Goal: Task Accomplishment & Management: Use online tool/utility

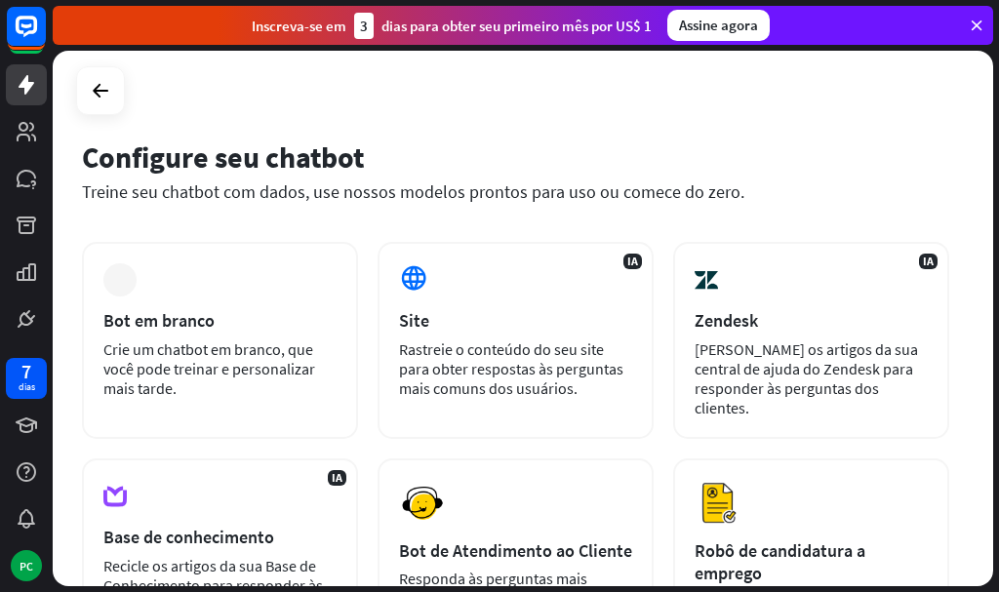
click at [574, 99] on div "Configure seu chatbot Treine seu chatbot com dados, use nossos modelos prontos …" at bounding box center [523, 319] width 941 height 536
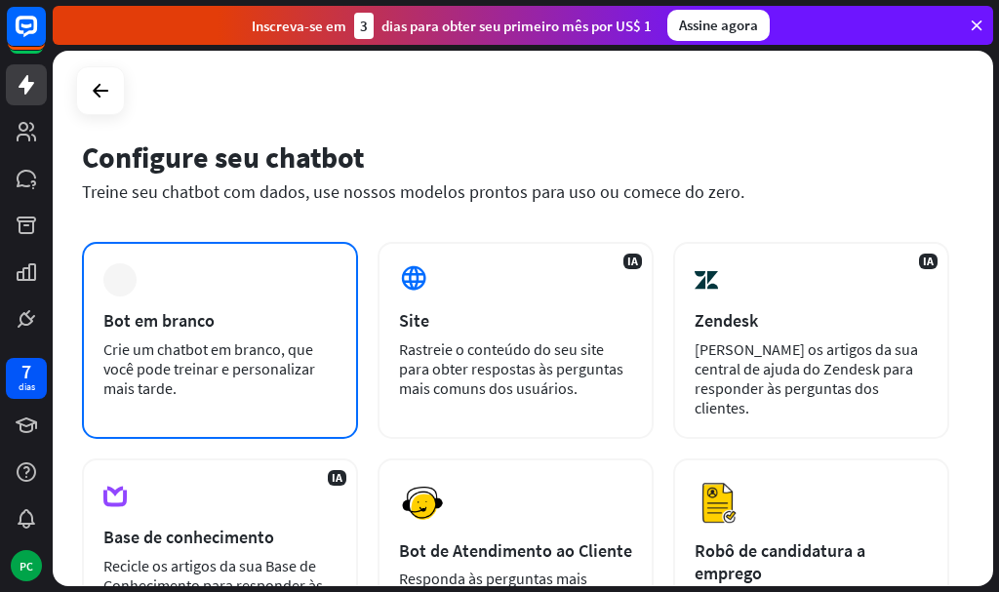
click at [169, 284] on div "mais Bot em branco Crie um chatbot em branco, que você pode treinar e personali…" at bounding box center [220, 340] width 276 height 197
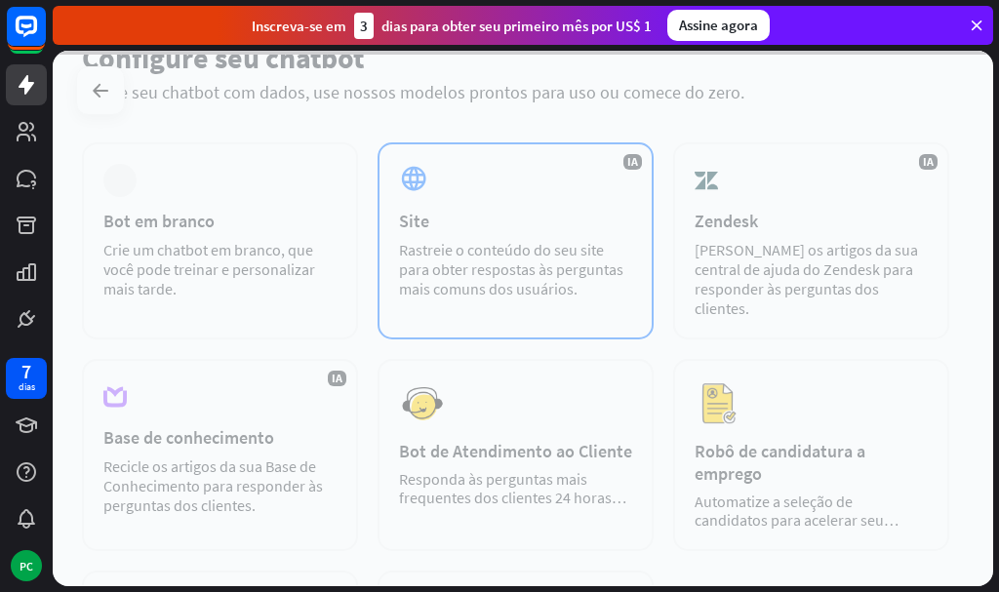
scroll to position [195, 0]
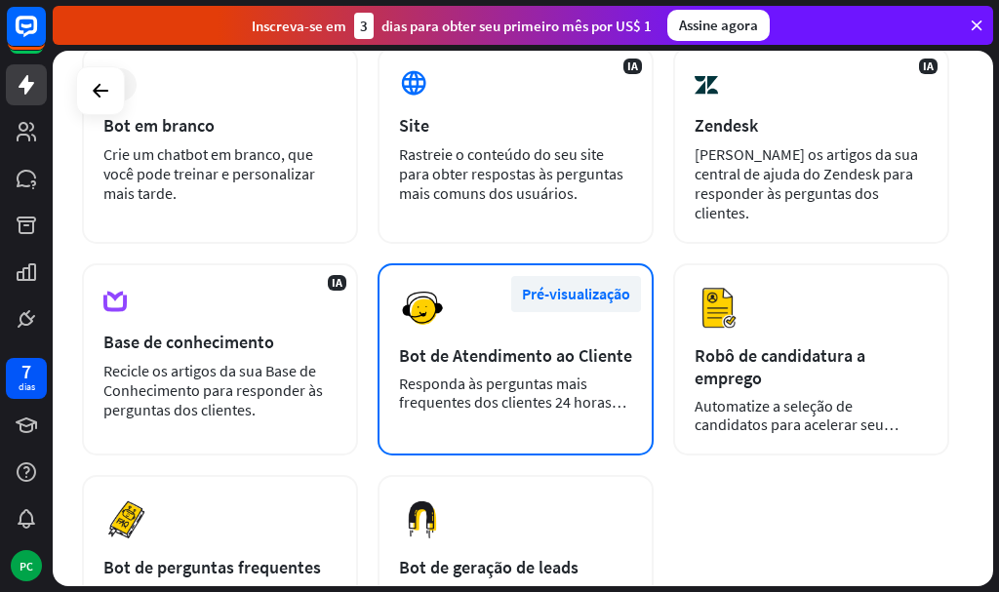
click at [577, 284] on font "Pré-visualização" at bounding box center [576, 294] width 108 height 20
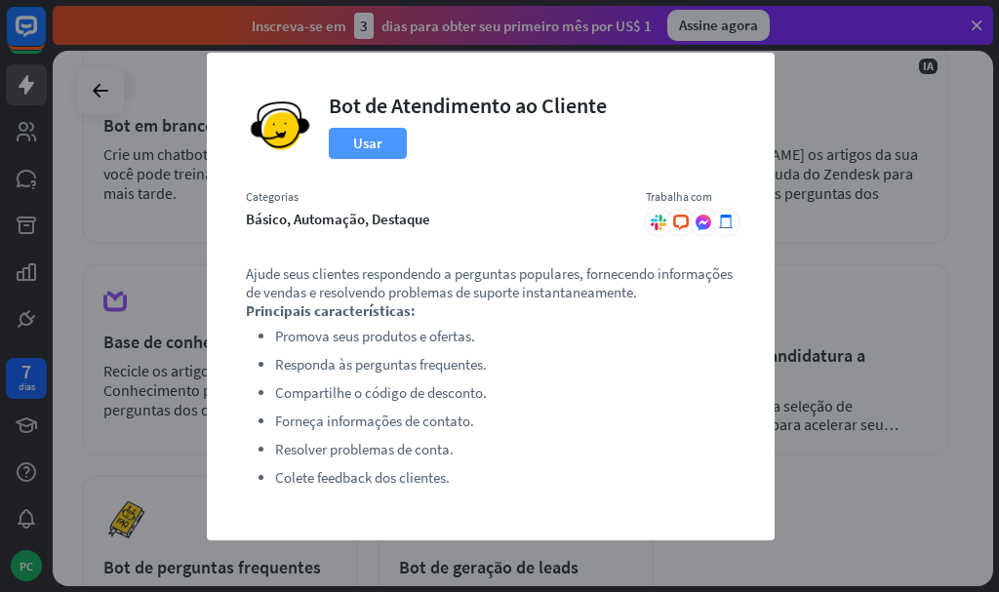
click at [358, 138] on font "Usar" at bounding box center [367, 143] width 29 height 19
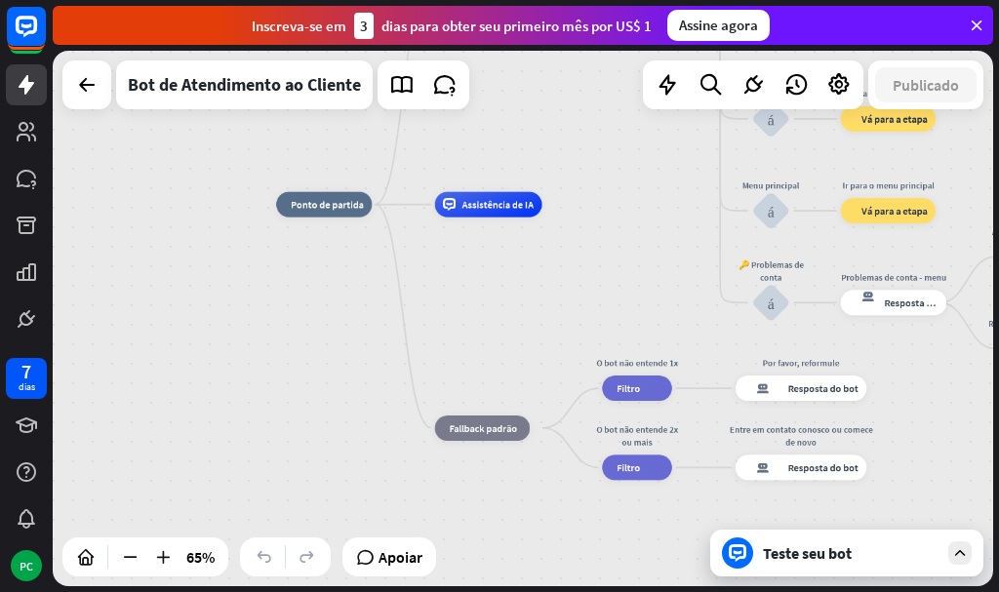
drag, startPoint x: 586, startPoint y: 461, endPoint x: 500, endPoint y: 298, distance: 184.6
click at [500, 298] on div "casa_2 Ponto de partida Mensagem de boas-vindas resposta do bot de bloco Respos…" at bounding box center [582, 379] width 612 height 348
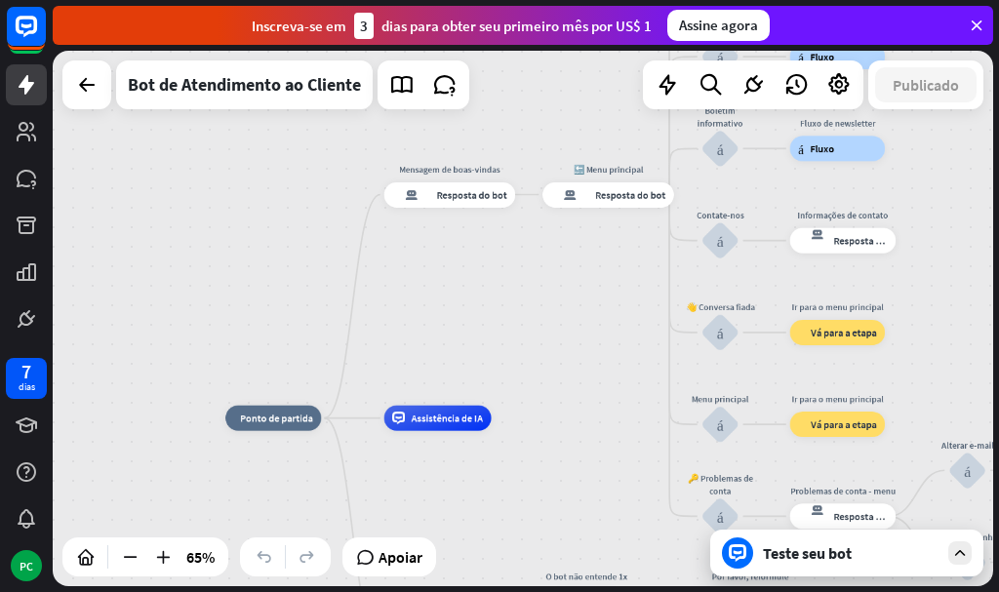
drag, startPoint x: 500, startPoint y: 298, endPoint x: 449, endPoint y: 511, distance: 219.6
click at [449, 511] on div "casa_2 Ponto de partida Mensagem de boas-vindas resposta do bot de bloco Respos…" at bounding box center [531, 593] width 612 height 348
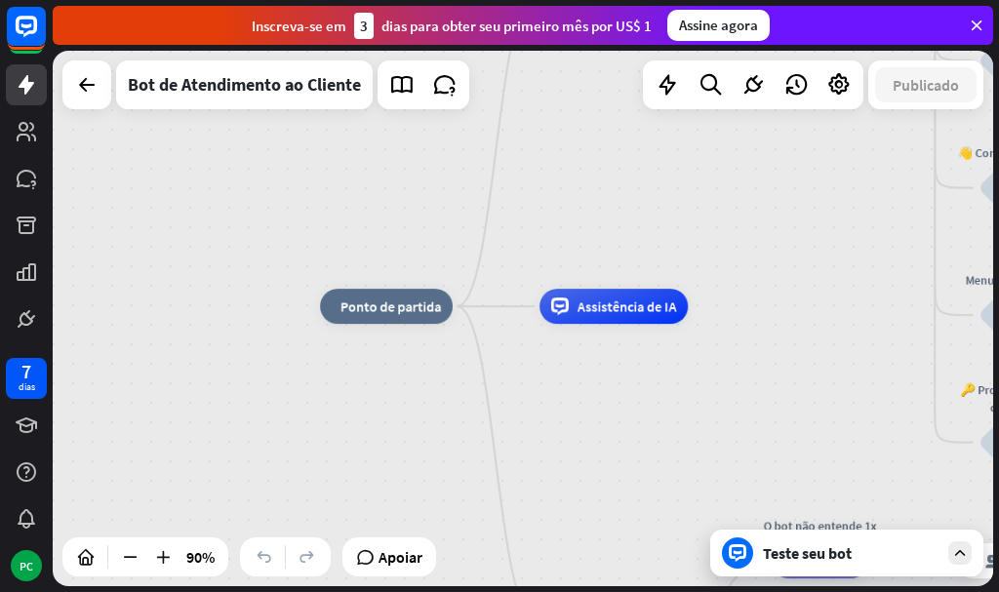
drag, startPoint x: 402, startPoint y: 366, endPoint x: 581, endPoint y: 197, distance: 246.4
click at [581, 197] on div "casa_2 Ponto de partida Mensagem de boas-vindas resposta do bot de bloco Respos…" at bounding box center [523, 319] width 941 height 536
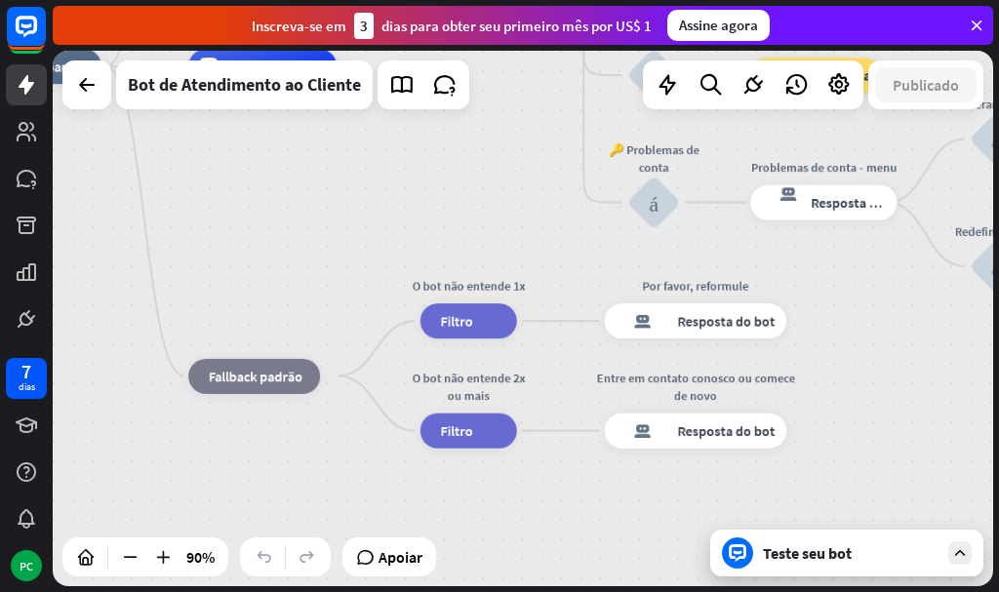
drag, startPoint x: 640, startPoint y: 457, endPoint x: 285, endPoint y: 222, distance: 425.4
click at [285, 222] on div "casa_2 Ponto de partida Mensagem de boas-vindas resposta do bot de bloco Respos…" at bounding box center [392, 307] width 847 height 482
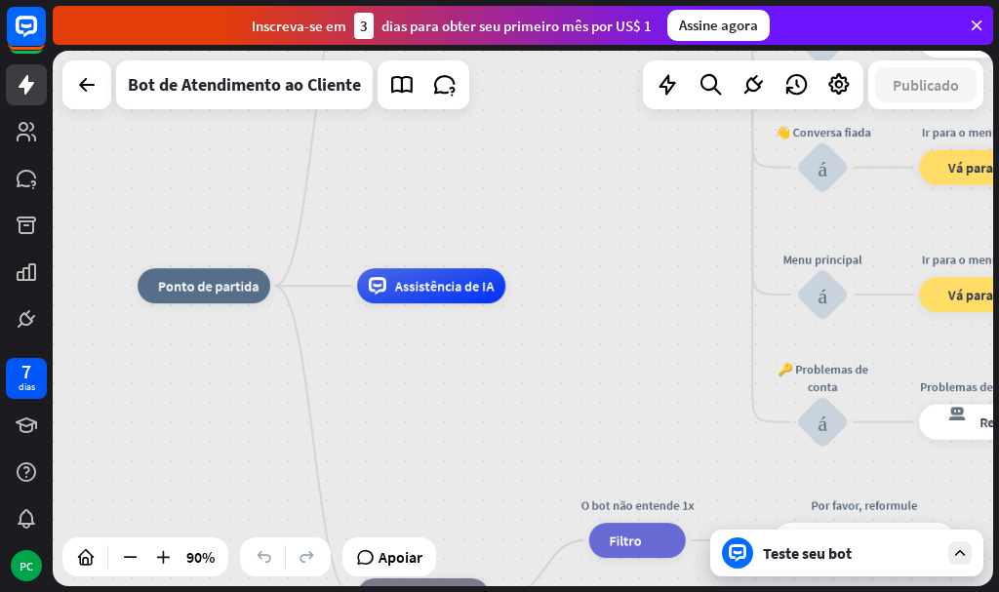
drag, startPoint x: 277, startPoint y: 197, endPoint x: 448, endPoint y: 421, distance: 281.2
click at [448, 421] on div "casa_2 Ponto de partida Mensagem de boas-vindas resposta do bot de bloco Respos…" at bounding box center [561, 527] width 847 height 482
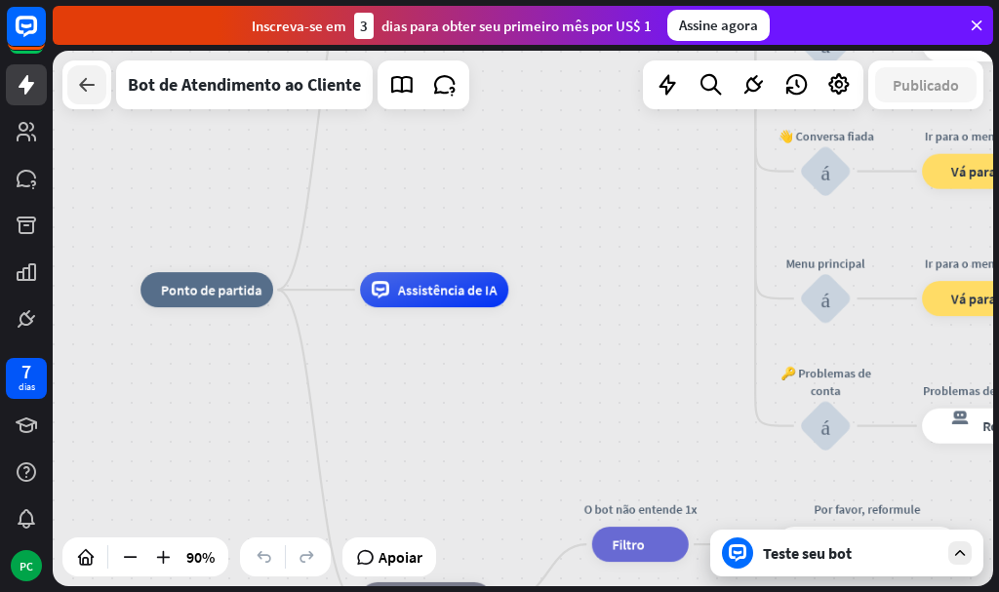
click at [85, 79] on icon at bounding box center [86, 84] width 23 height 23
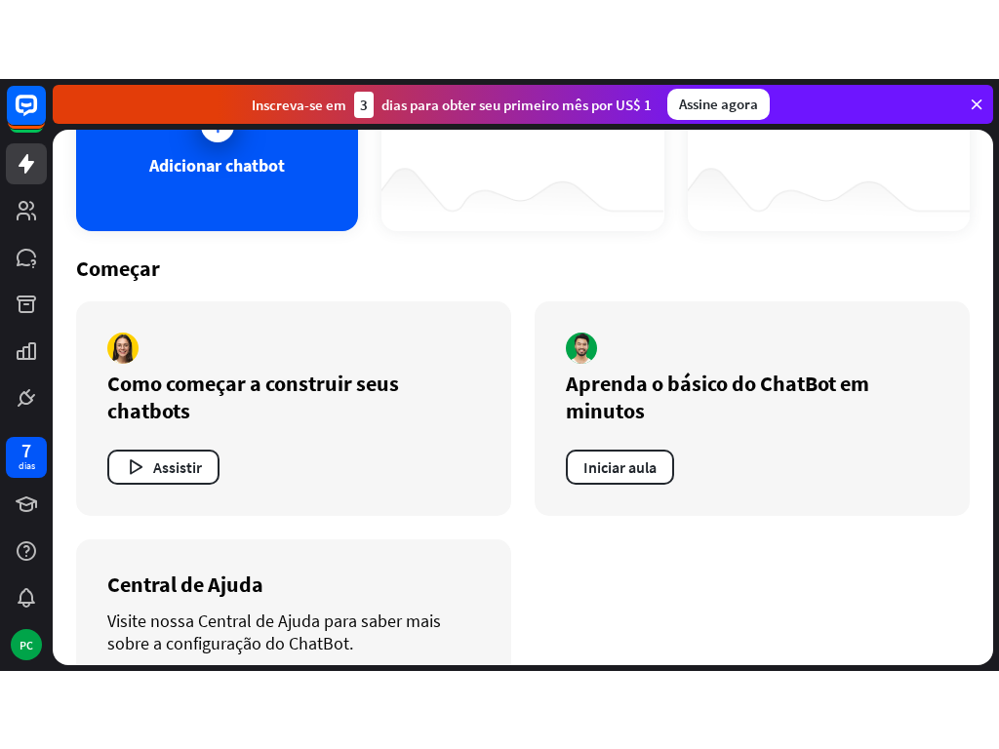
scroll to position [288, 0]
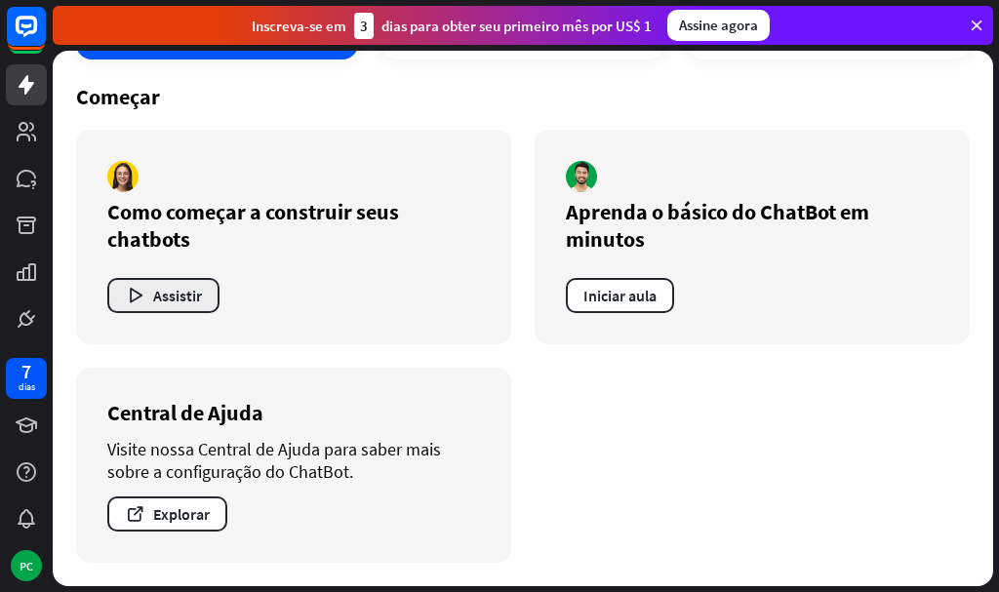
click at [134, 291] on icon "button" at bounding box center [135, 296] width 20 height 20
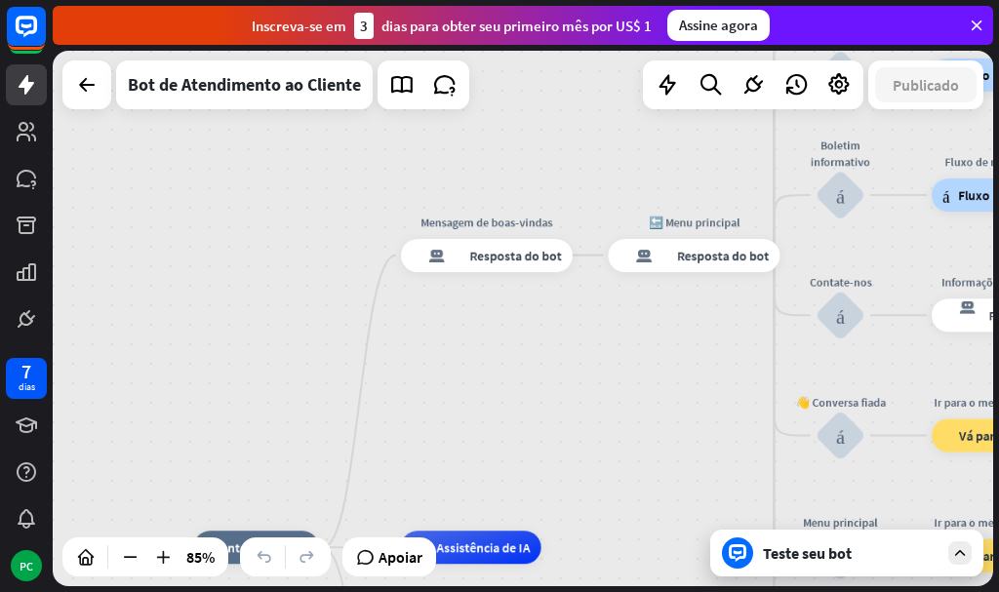
drag, startPoint x: 543, startPoint y: 129, endPoint x: 481, endPoint y: 363, distance: 242.3
click at [481, 363] on div "casa_2 Ponto de partida Mensagem de boas-vindas resposta do bot de bloco Respos…" at bounding box center [523, 319] width 941 height 536
click at [83, 92] on icon at bounding box center [86, 84] width 23 height 23
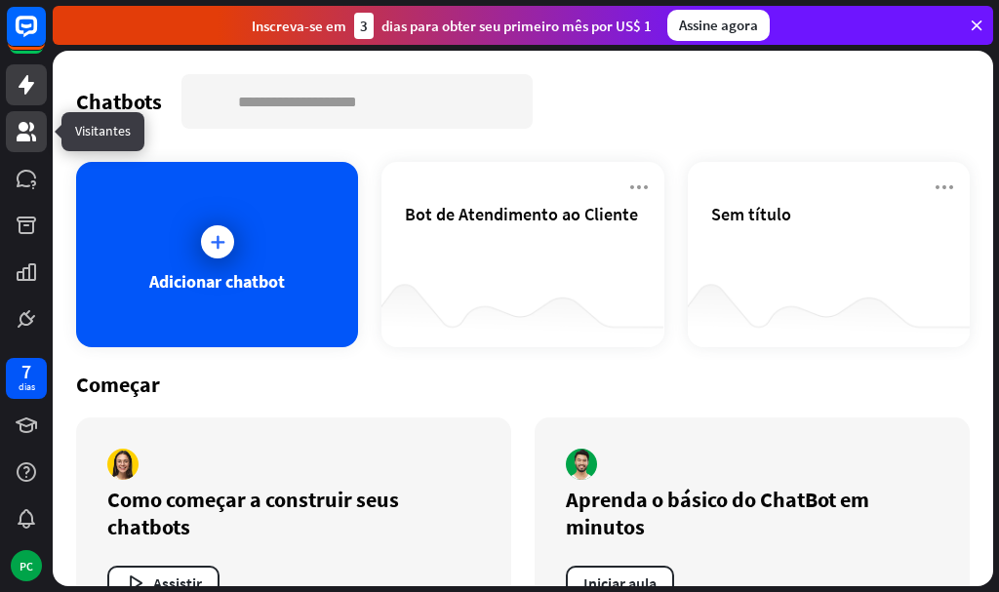
click at [24, 125] on icon at bounding box center [27, 132] width 20 height 20
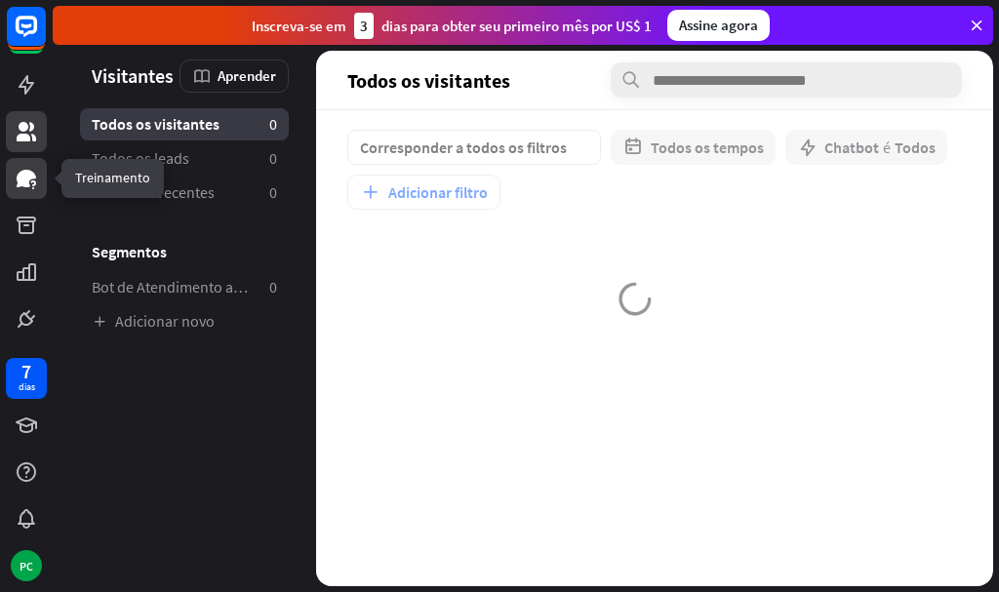
click at [29, 175] on icon at bounding box center [27, 179] width 20 height 18
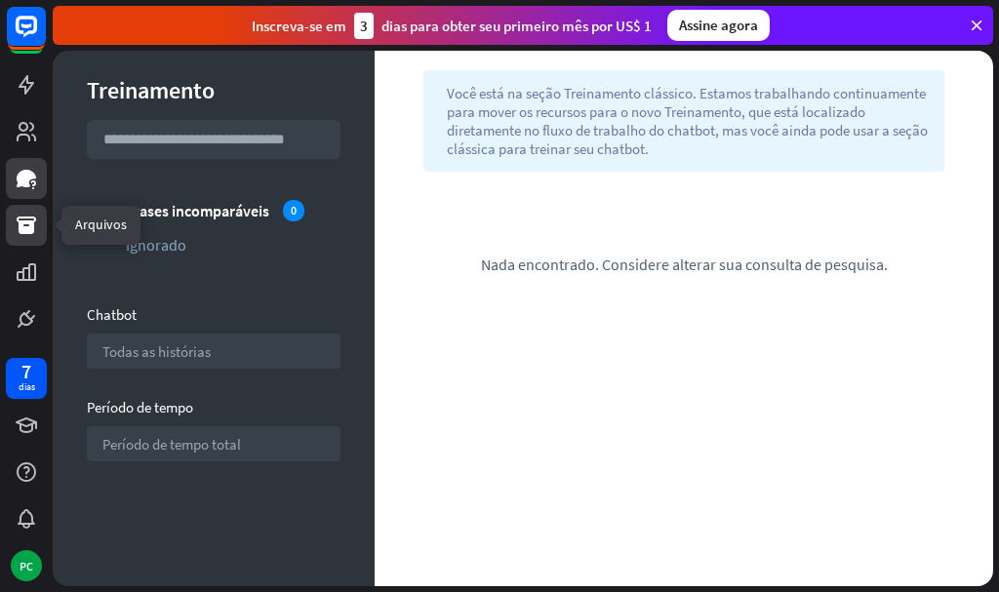
click at [14, 212] on link at bounding box center [26, 225] width 41 height 41
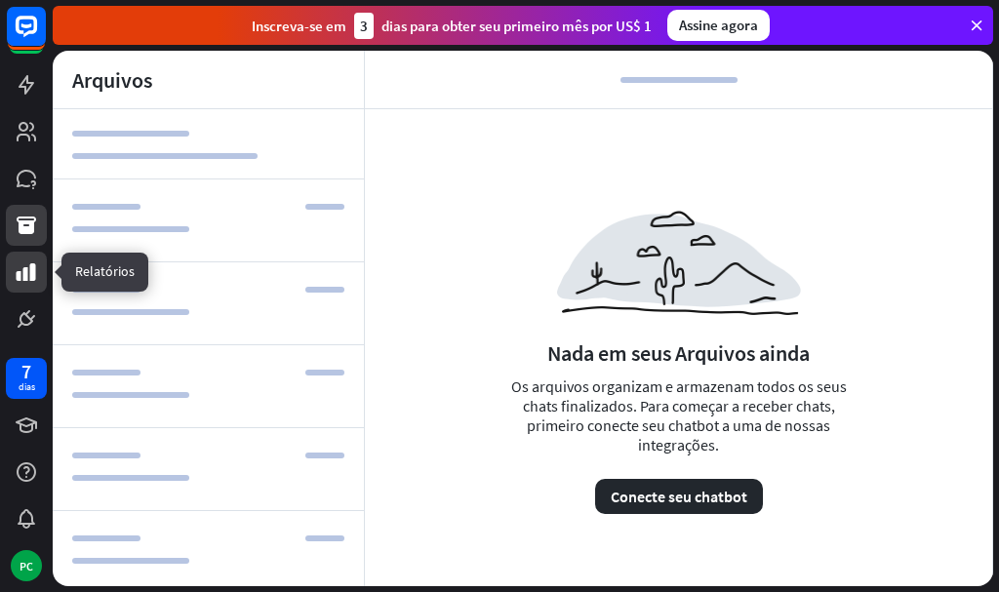
click at [20, 285] on link at bounding box center [26, 272] width 41 height 41
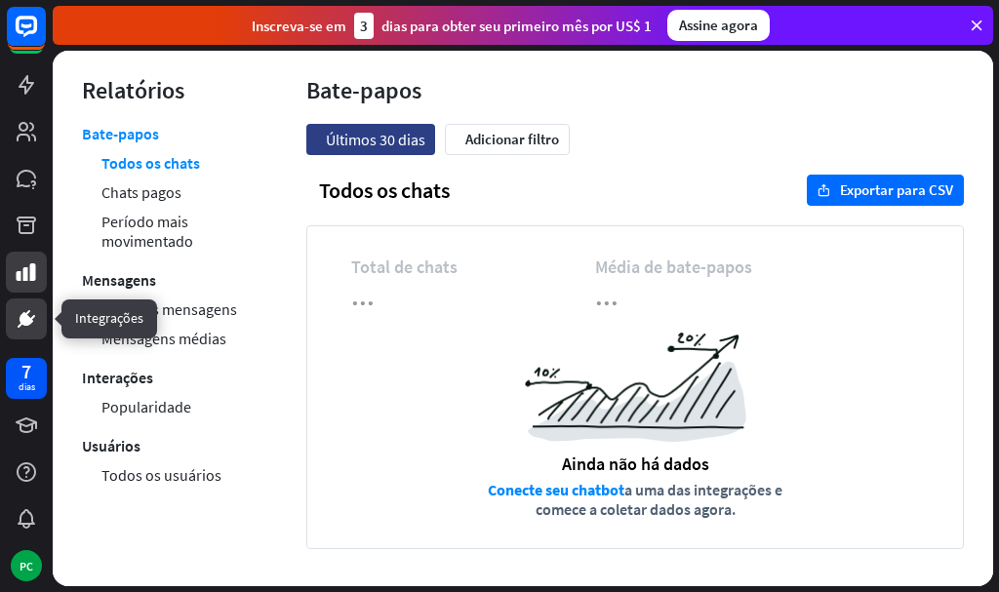
click at [26, 324] on icon at bounding box center [26, 319] width 12 height 12
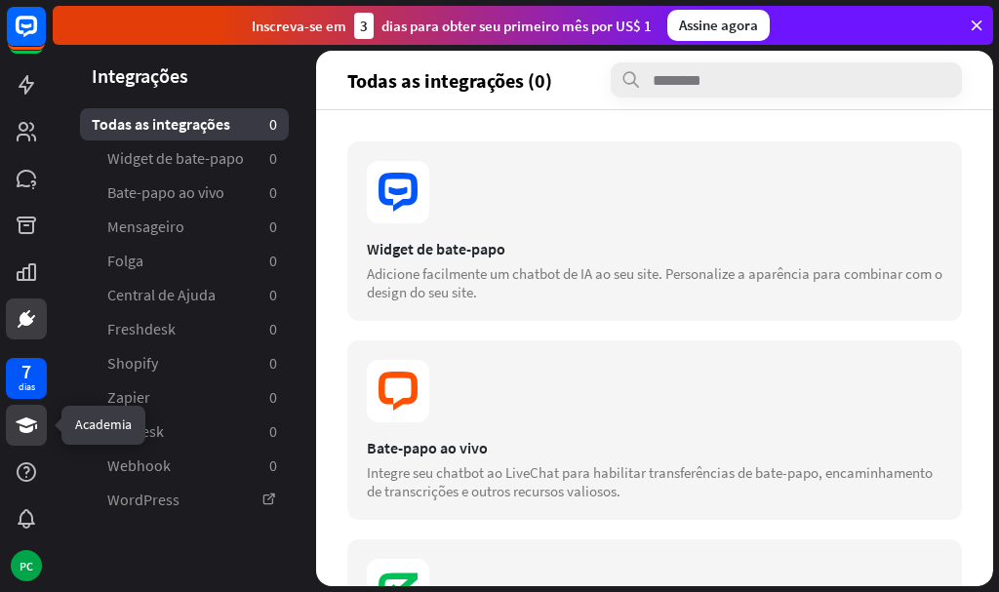
click at [16, 420] on icon at bounding box center [26, 425] width 23 height 23
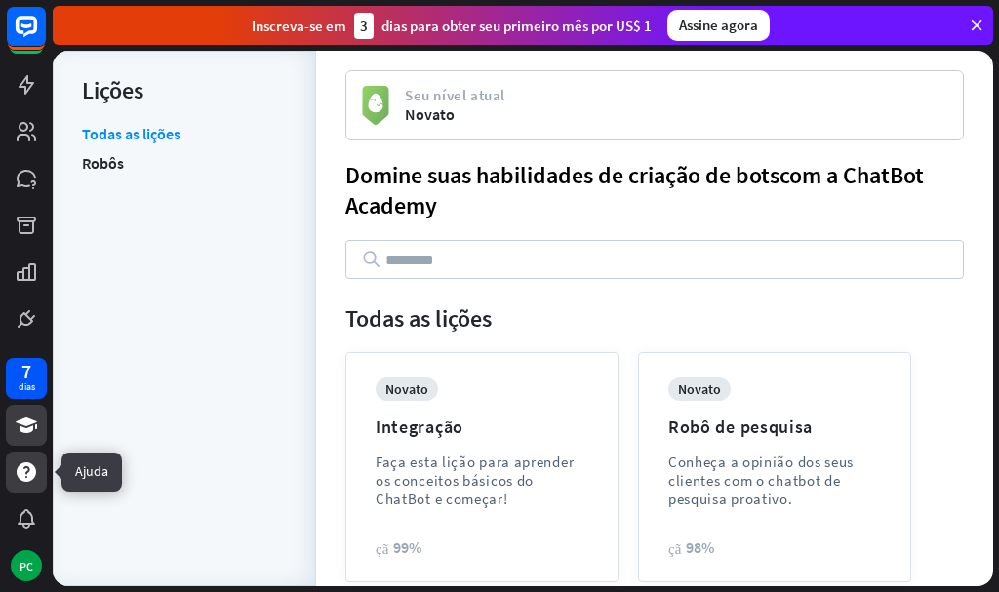
click at [14, 466] on div at bounding box center [26, 472] width 41 height 41
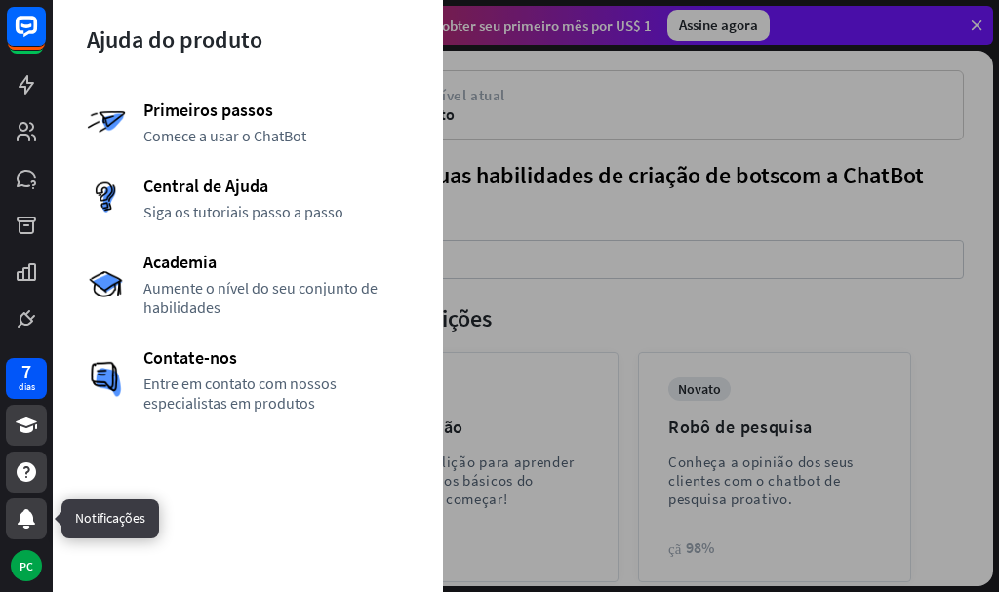
click at [20, 519] on icon at bounding box center [27, 519] width 18 height 20
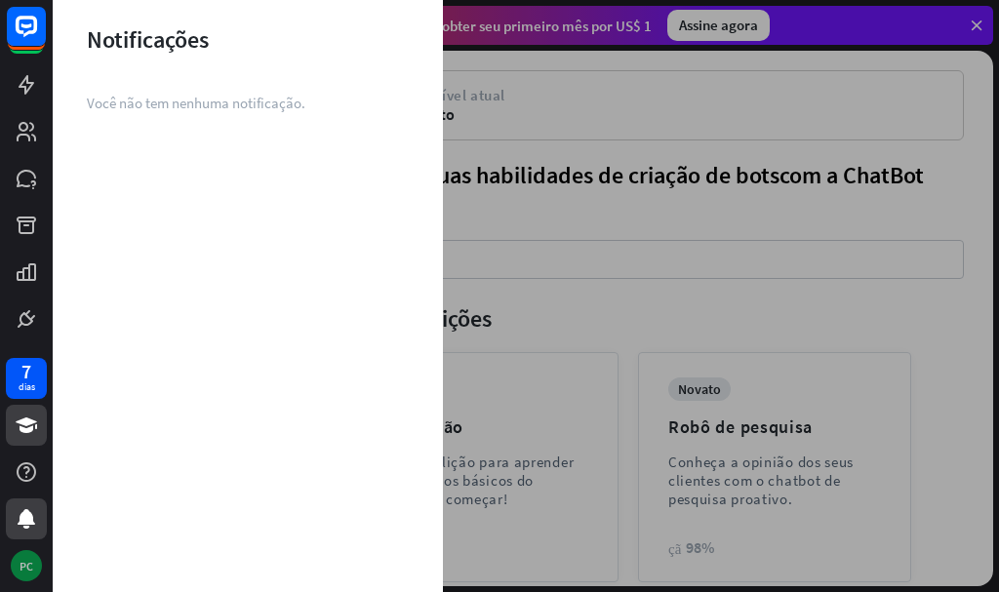
click at [24, 570] on font "PC" at bounding box center [27, 566] width 14 height 15
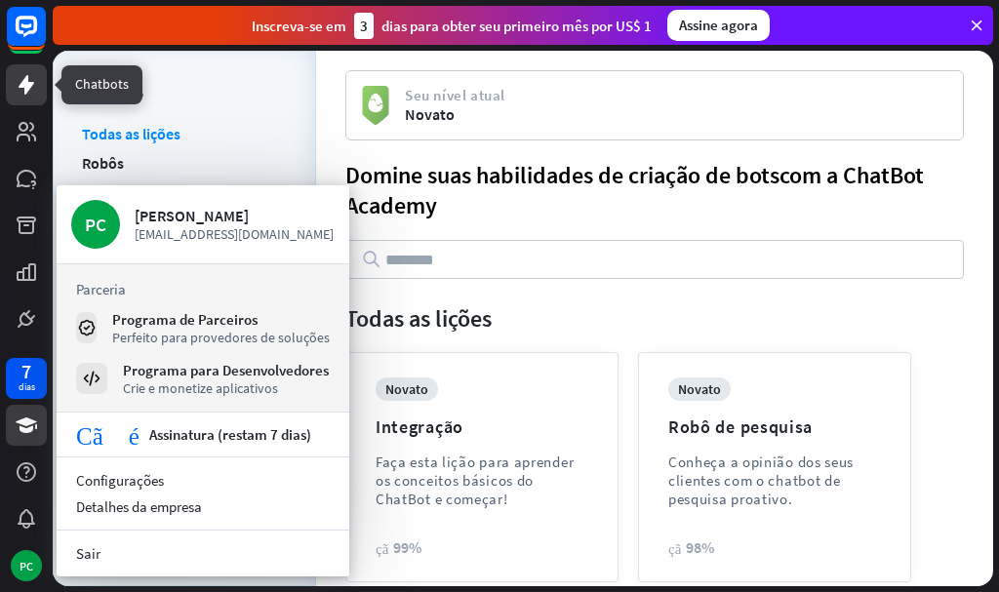
click at [21, 75] on icon at bounding box center [26, 84] width 23 height 23
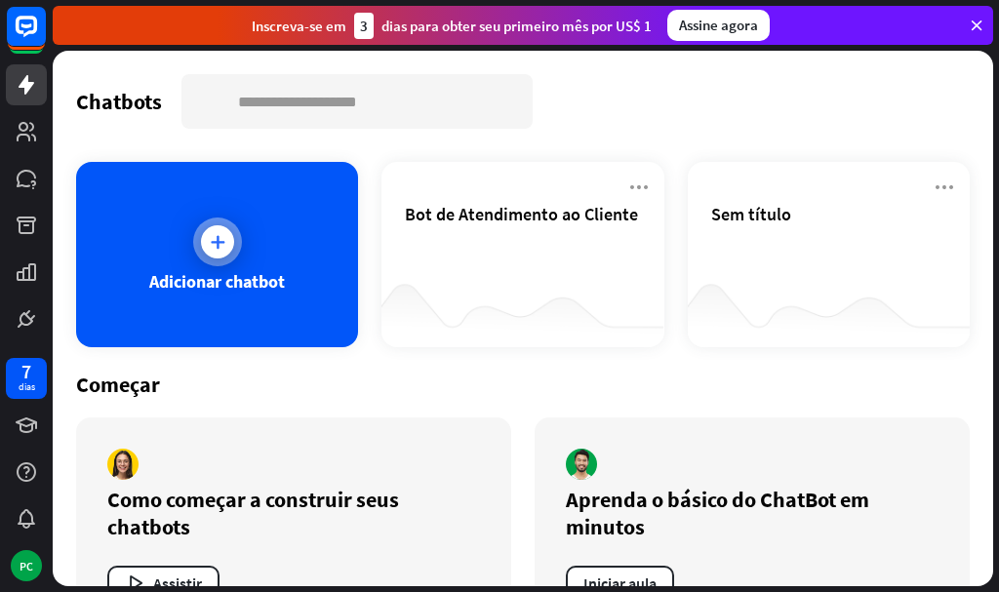
click at [220, 251] on icon at bounding box center [218, 242] width 20 height 20
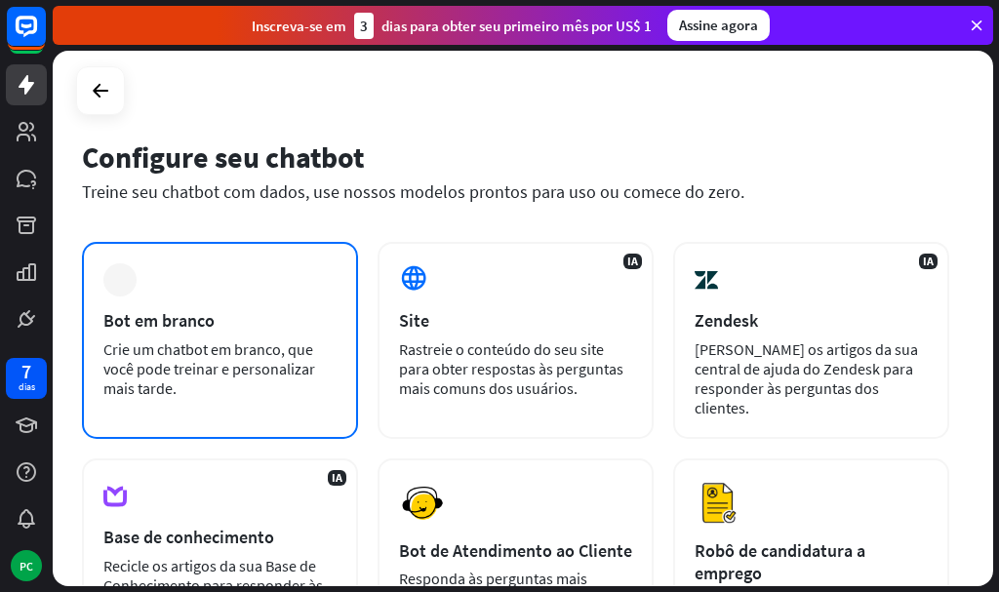
click at [256, 305] on div "mais Bot em branco Crie um chatbot em branco, que você pode treinar e personali…" at bounding box center [220, 340] width 276 height 197
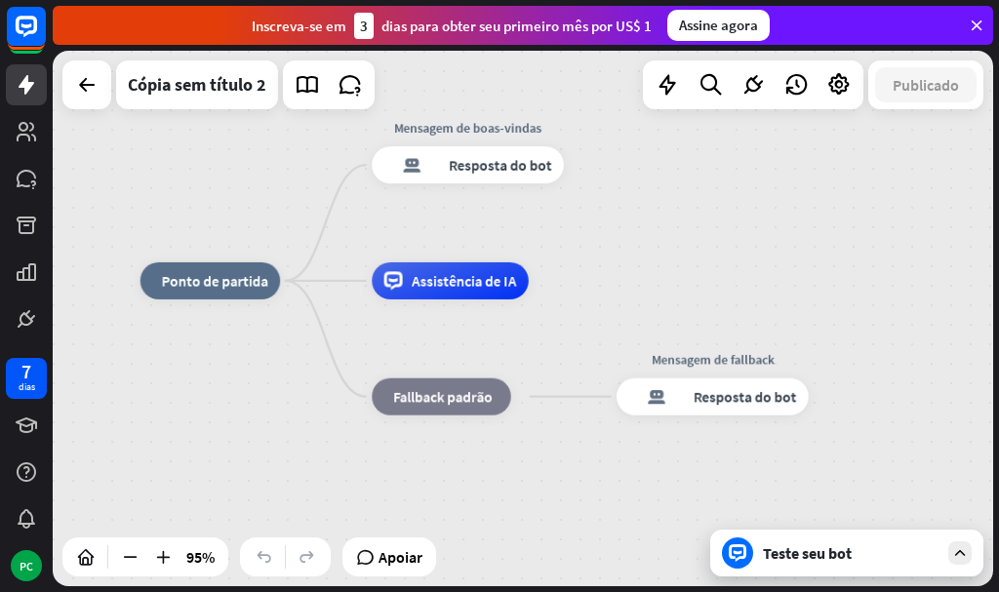
drag, startPoint x: 825, startPoint y: 285, endPoint x: 719, endPoint y: 242, distance: 114.7
click at [719, 242] on div "casa_2 Ponto de partida Mensagem de boas-vindas resposta do bot de bloco Respos…" at bounding box center [523, 319] width 941 height 536
click at [492, 159] on font "Resposta do bot" at bounding box center [500, 165] width 102 height 19
